Goal: Task Accomplishment & Management: Use online tool/utility

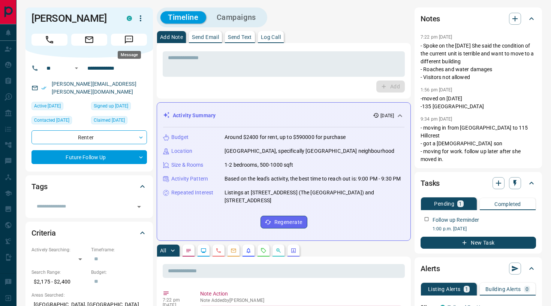
click at [132, 45] on button "Message" at bounding box center [129, 40] width 36 height 12
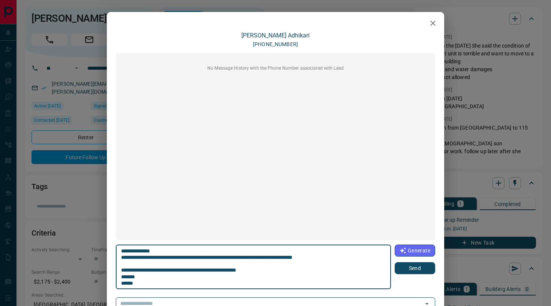
scroll to position [6, 0]
type textarea "**********"
click at [422, 273] on button "Send" at bounding box center [415, 269] width 41 height 12
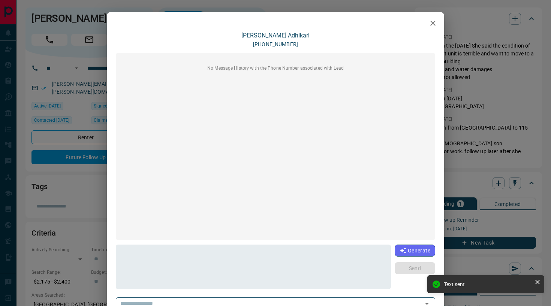
scroll to position [0, 0]
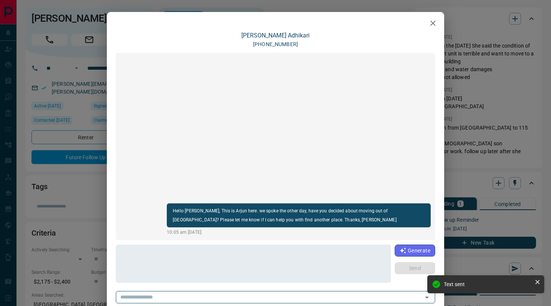
click at [428, 23] on button "button" at bounding box center [433, 23] width 15 height 15
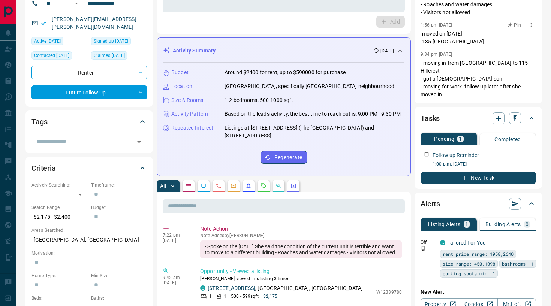
scroll to position [66, 0]
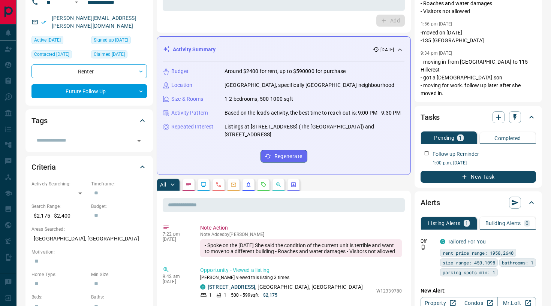
click at [488, 171] on button "New Task" at bounding box center [479, 177] width 116 height 12
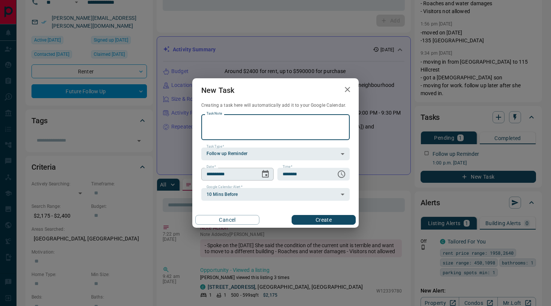
click at [266, 179] on button "Choose date, selected date is Sep 15, 2025" at bounding box center [265, 174] width 15 height 15
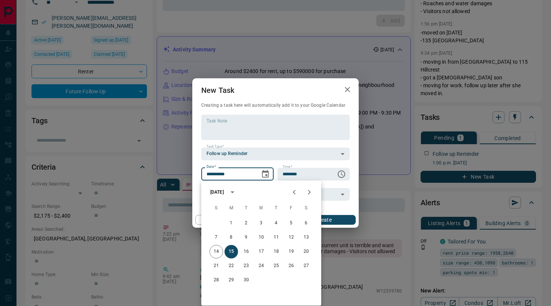
click at [309, 192] on icon "Next month" at bounding box center [309, 192] width 3 height 5
click at [261, 236] on button "8" at bounding box center [262, 238] width 14 height 14
type input "**********"
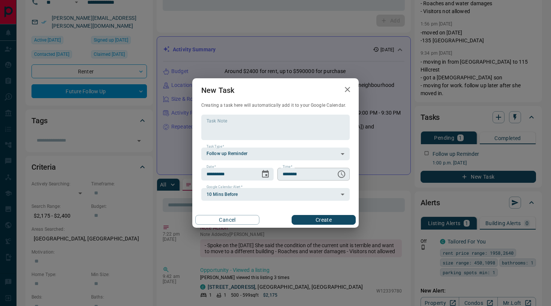
click at [342, 174] on icon "Choose time, selected time is 6:00 AM" at bounding box center [342, 174] width 2 height 3
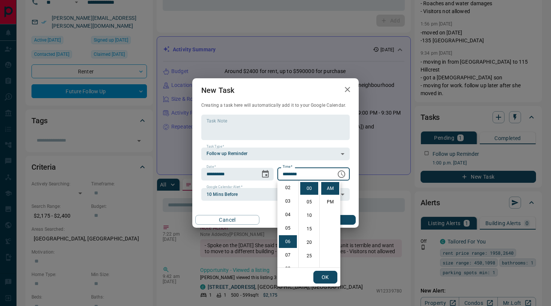
scroll to position [27, 0]
drag, startPoint x: 289, startPoint y: 190, endPoint x: 334, endPoint y: 201, distance: 46.3
click at [334, 201] on div "12 01 02 03 04 05 06 07 08 09 10 11 00 05 10 15 20 25 30 35 40 45 50 55 AM PM" at bounding box center [309, 224] width 63 height 87
click at [286, 187] on li "02" at bounding box center [288, 188] width 18 height 13
click at [326, 202] on li "PM" at bounding box center [330, 202] width 18 height 13
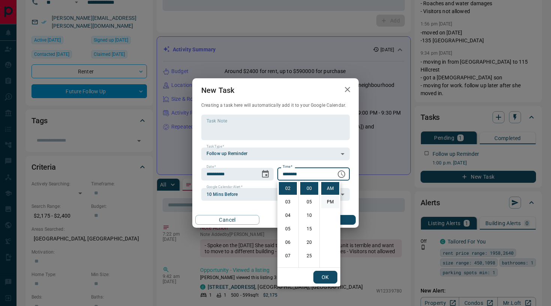
type input "********"
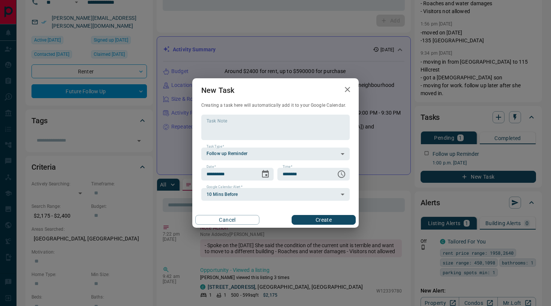
click at [323, 218] on button "Create" at bounding box center [324, 220] width 64 height 10
